Goal: Task Accomplishment & Management: Use online tool/utility

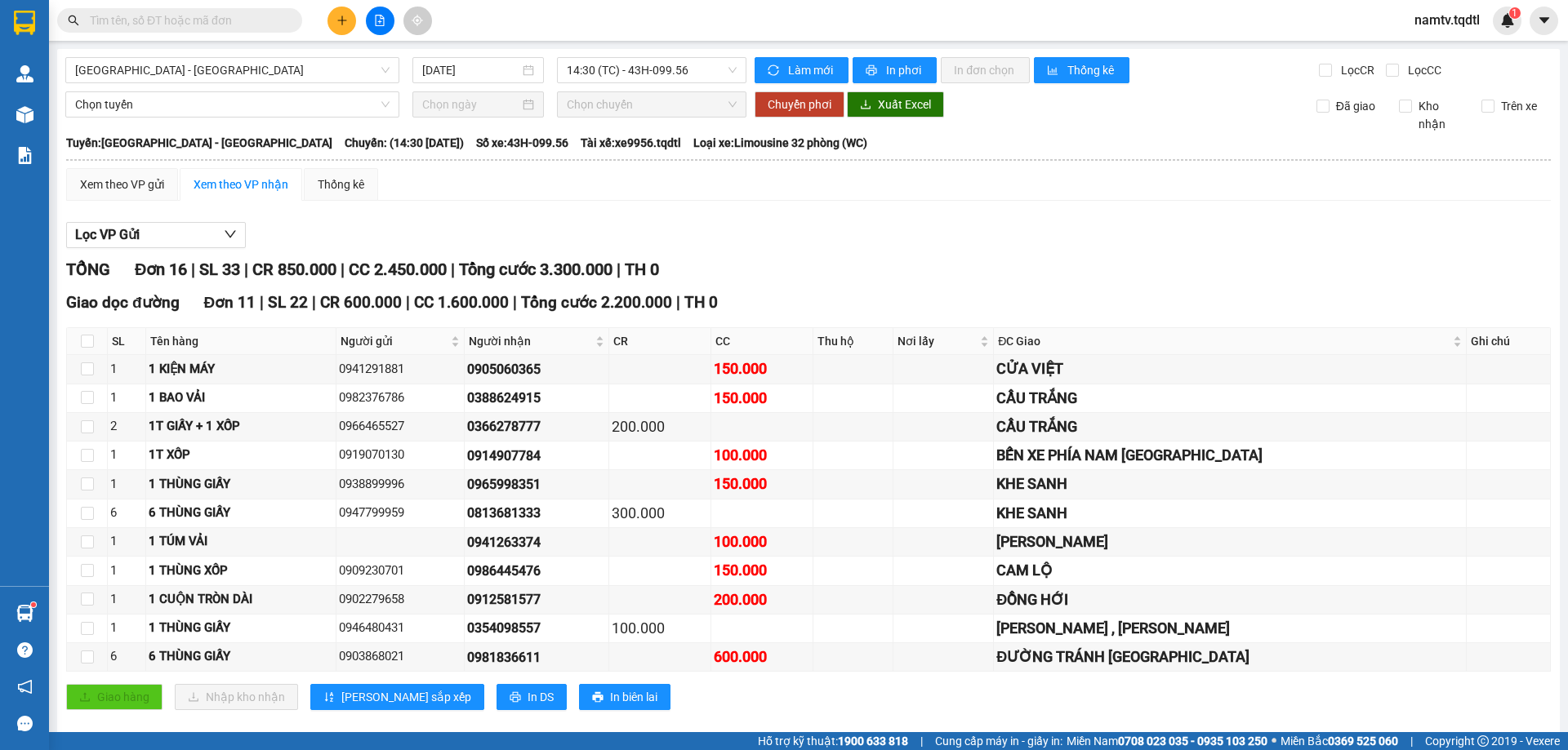
click at [235, 20] on input "text" at bounding box center [186, 20] width 193 height 18
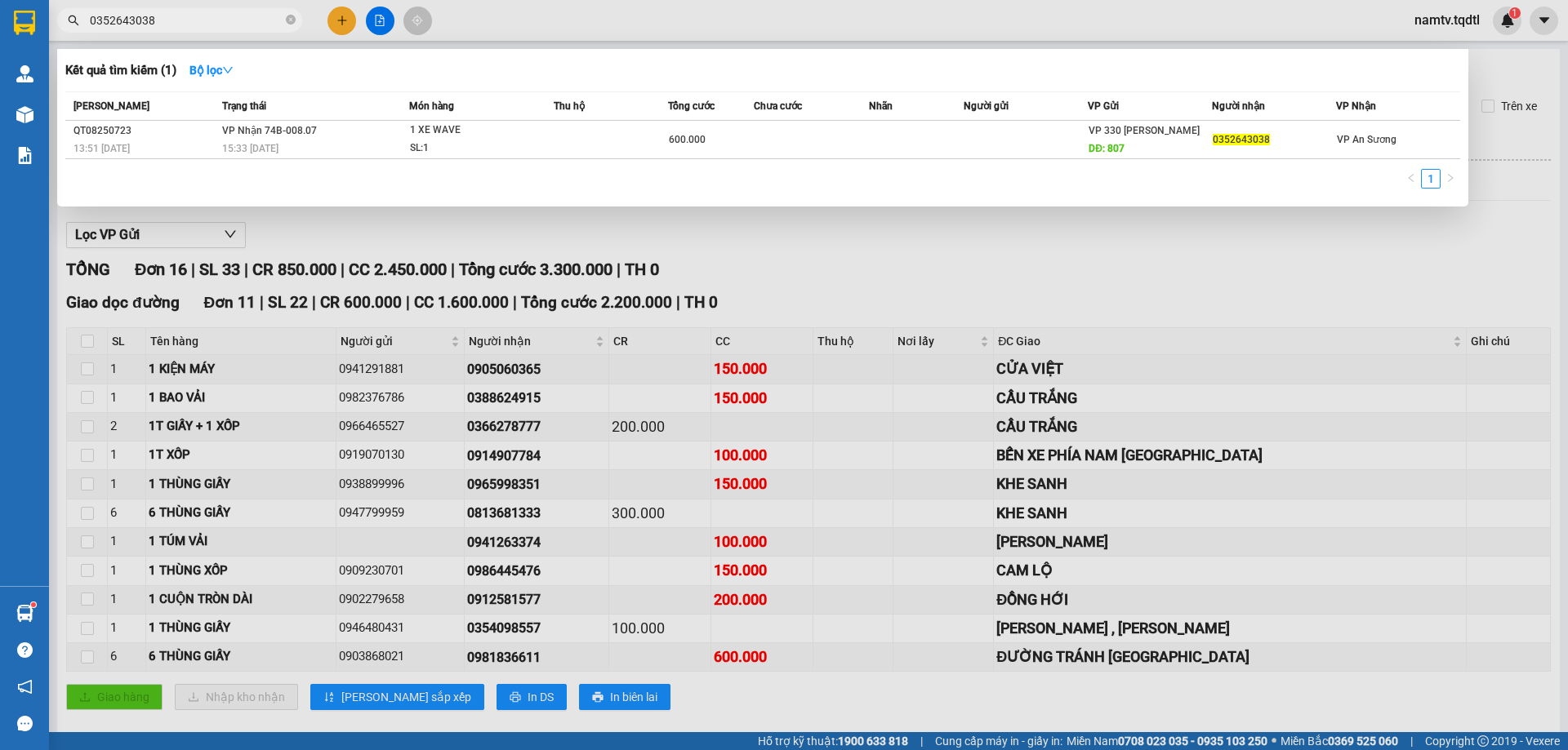
type input "0352643038"
drag, startPoint x: 886, startPoint y: 255, endPoint x: 742, endPoint y: 248, distance: 144.2
click at [871, 256] on div at bounding box center [784, 375] width 1568 height 750
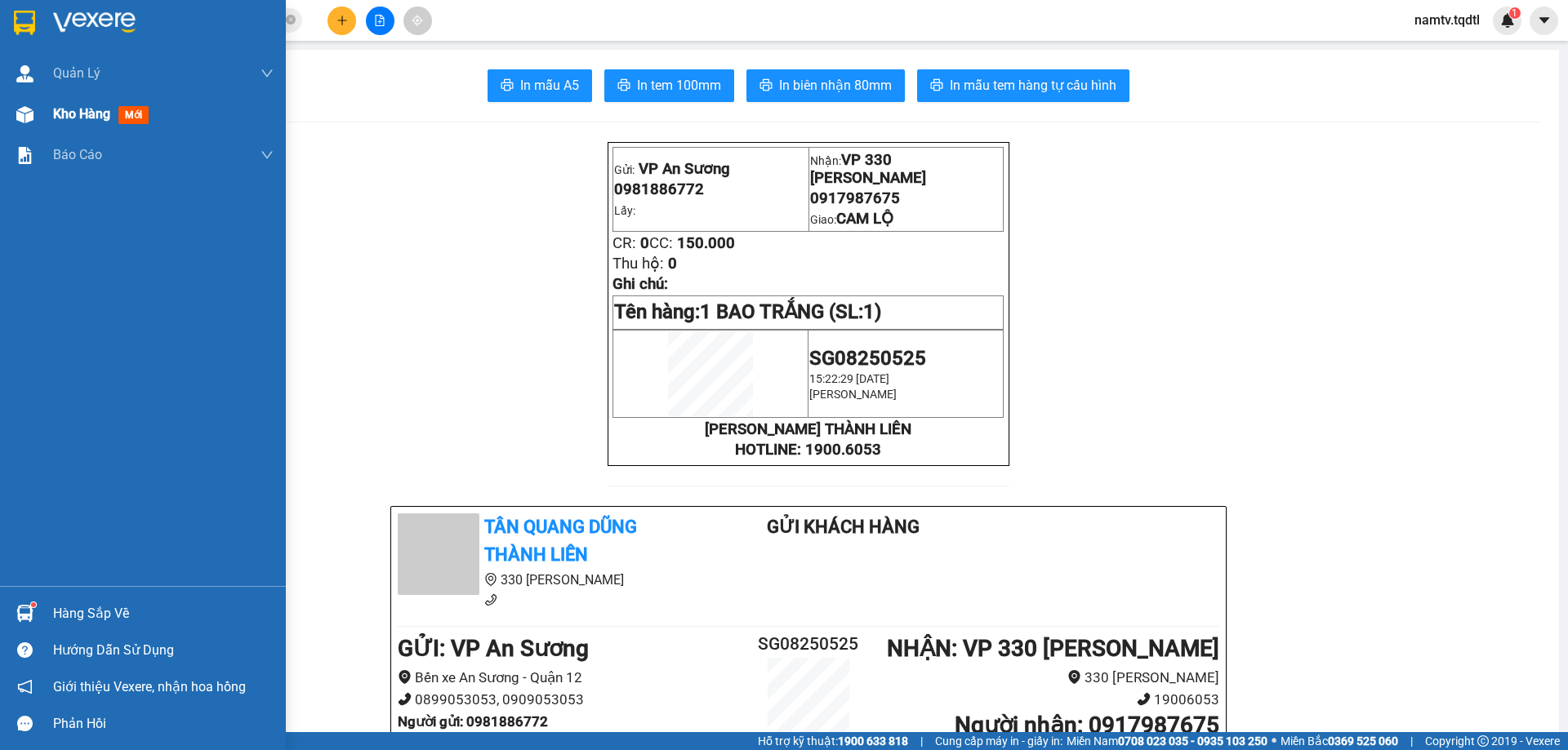
click at [89, 111] on span "Kho hàng" at bounding box center [81, 114] width 57 height 15
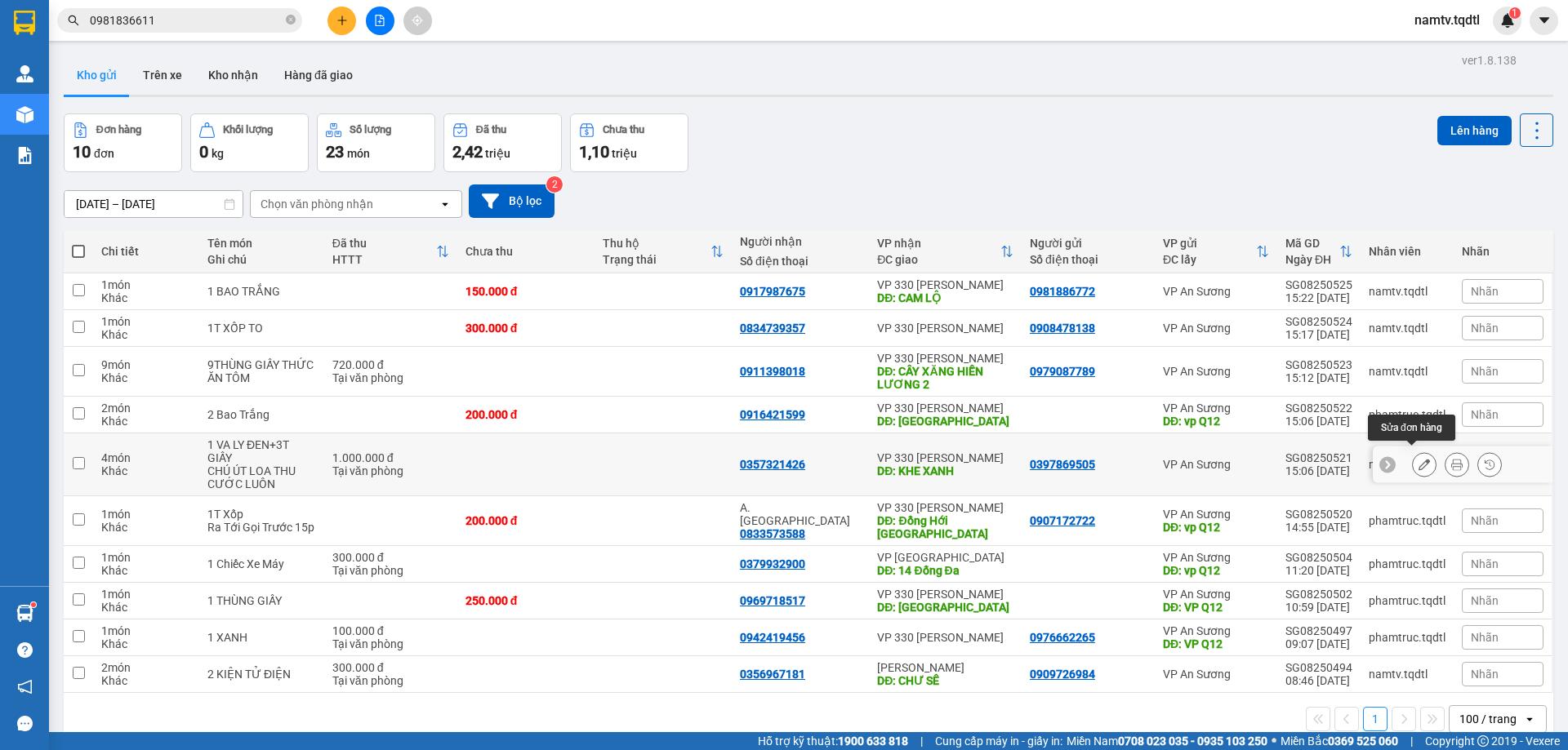
click at [1419, 459] on icon at bounding box center [1424, 465] width 12 height 12
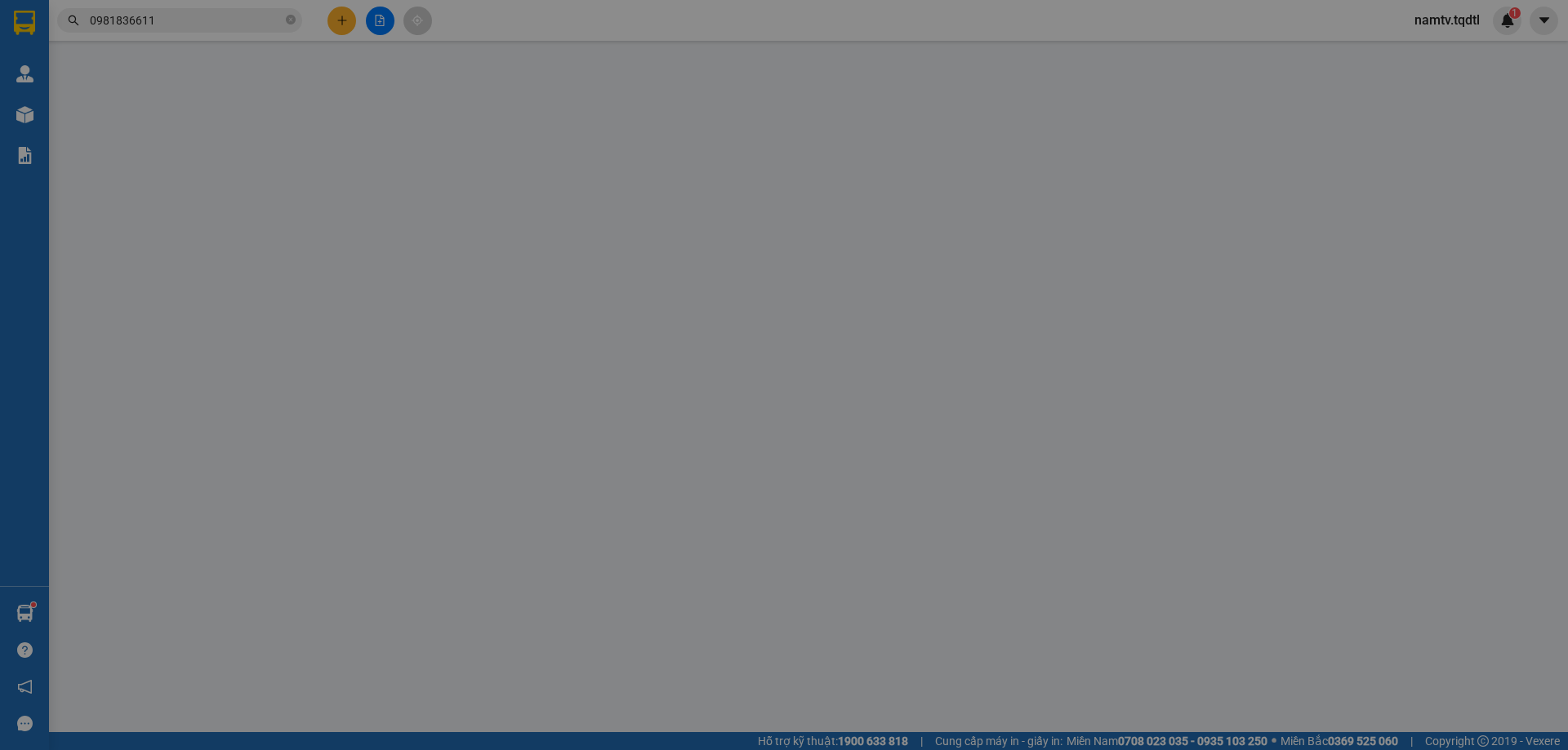
type input "0397869505"
type input "0357321426"
type input "KHE XANH"
type input "1.000.000"
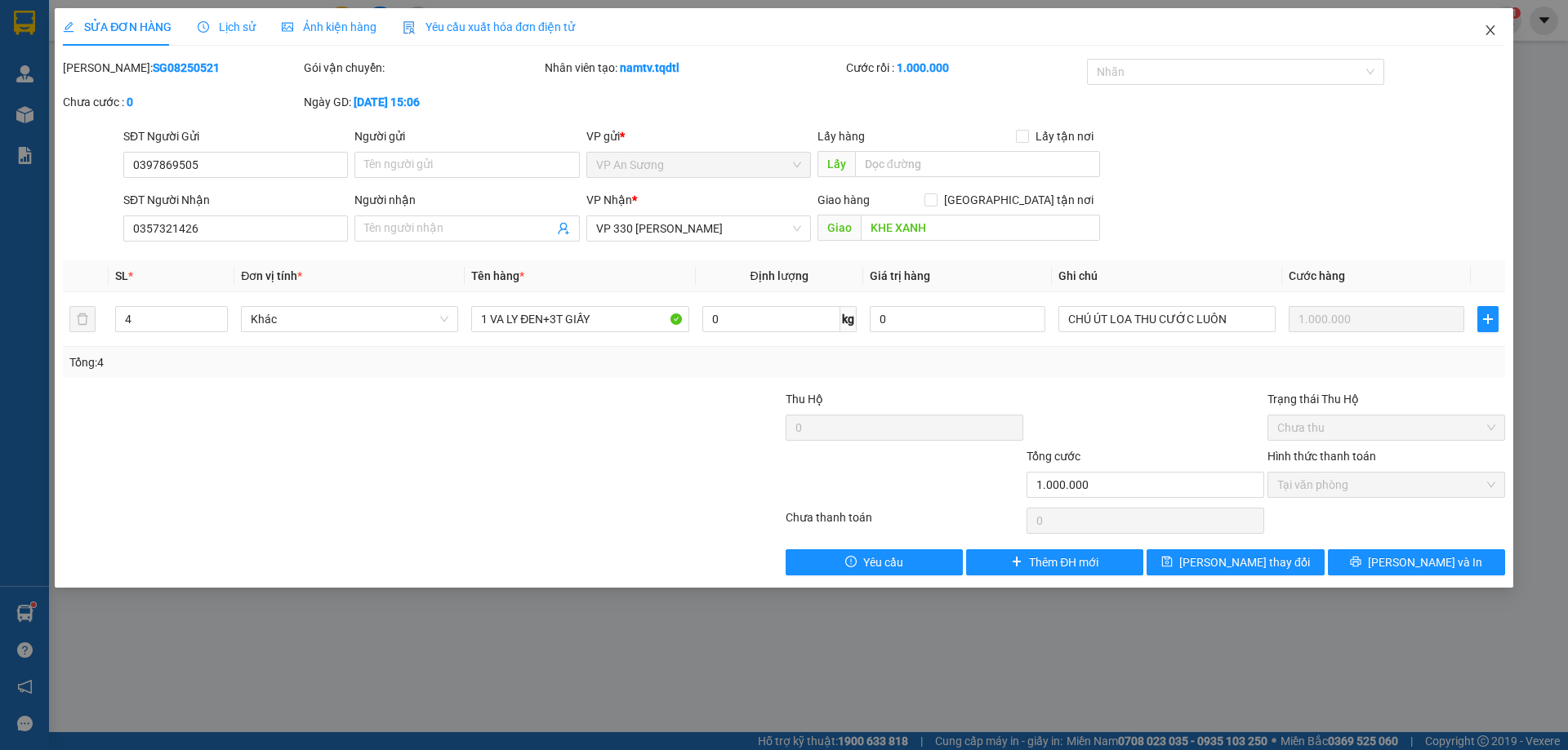
click at [1491, 25] on icon "close" at bounding box center [1491, 31] width 13 height 13
